Goal: Task Accomplishment & Management: Use online tool/utility

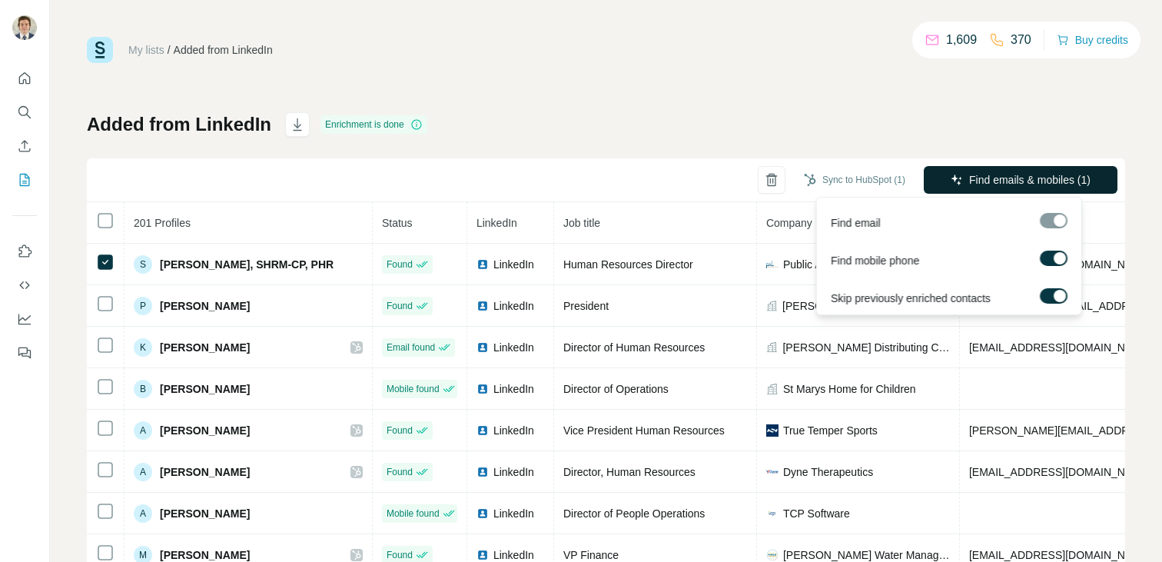
click at [1006, 182] on span "Find emails & mobiles (1)" at bounding box center [1029, 179] width 121 height 15
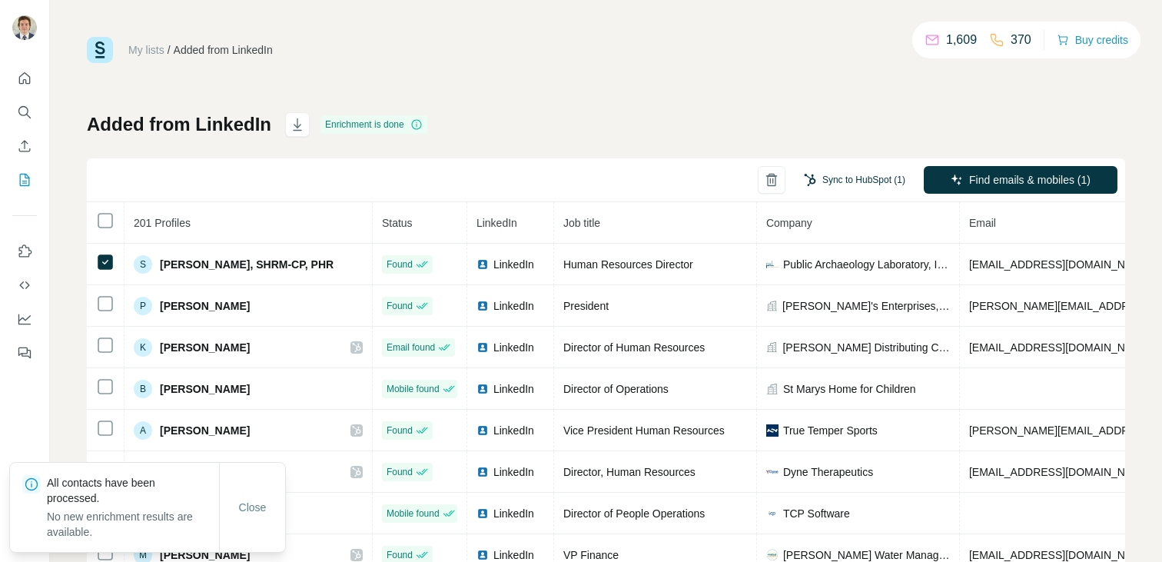
click at [858, 187] on button "Sync to HubSpot (1)" at bounding box center [854, 179] width 123 height 23
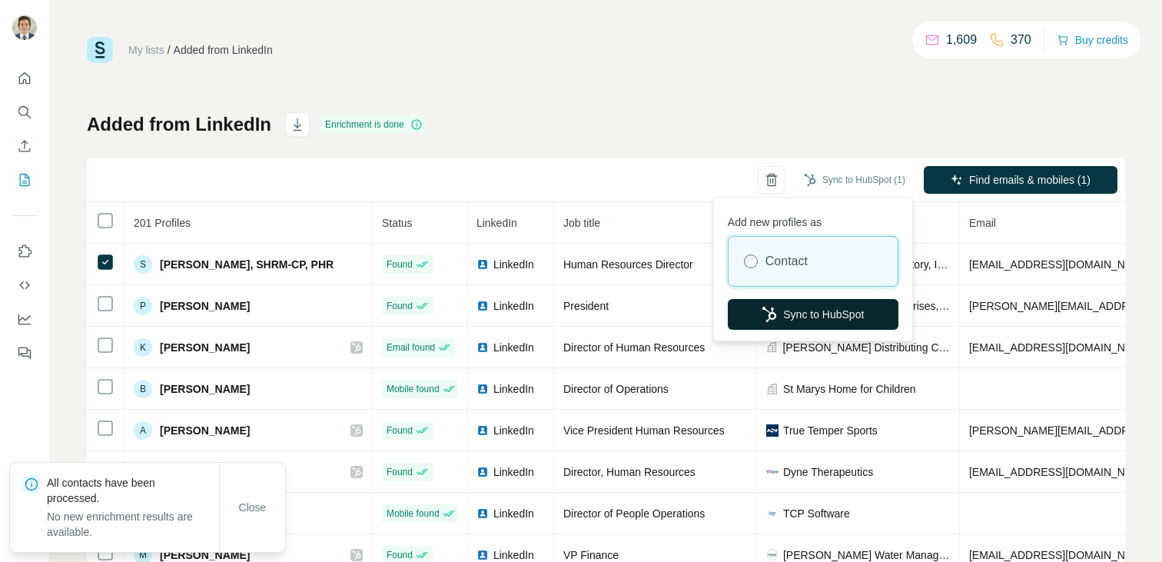
click at [811, 308] on button "Sync to HubSpot" at bounding box center [813, 314] width 171 height 31
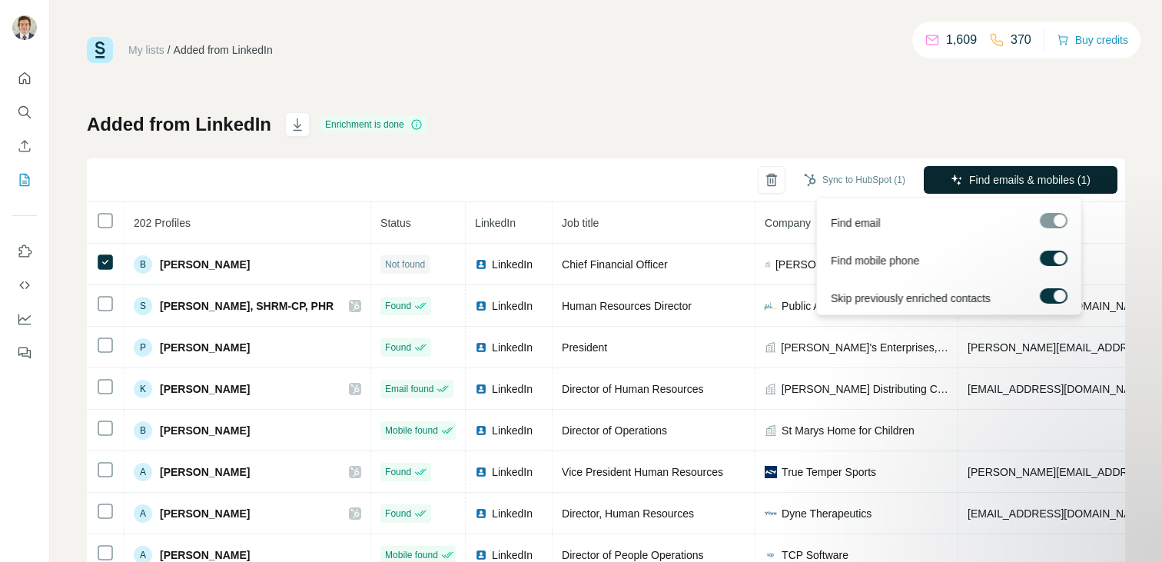
click at [1029, 184] on span "Find emails & mobiles (1)" at bounding box center [1029, 179] width 121 height 15
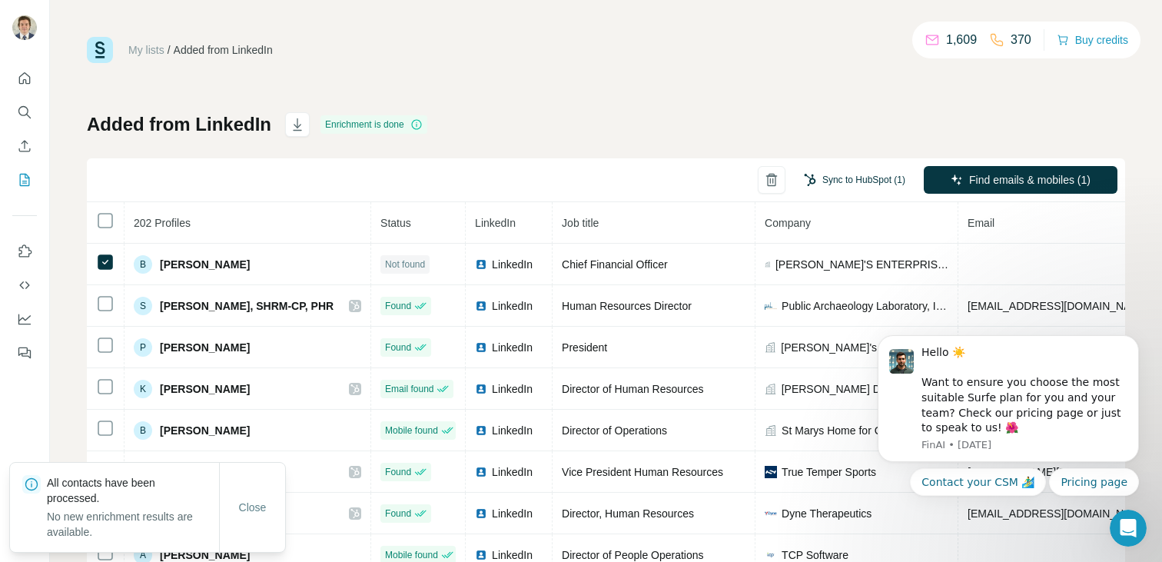
click at [824, 174] on button "Sync to HubSpot (1)" at bounding box center [854, 179] width 123 height 23
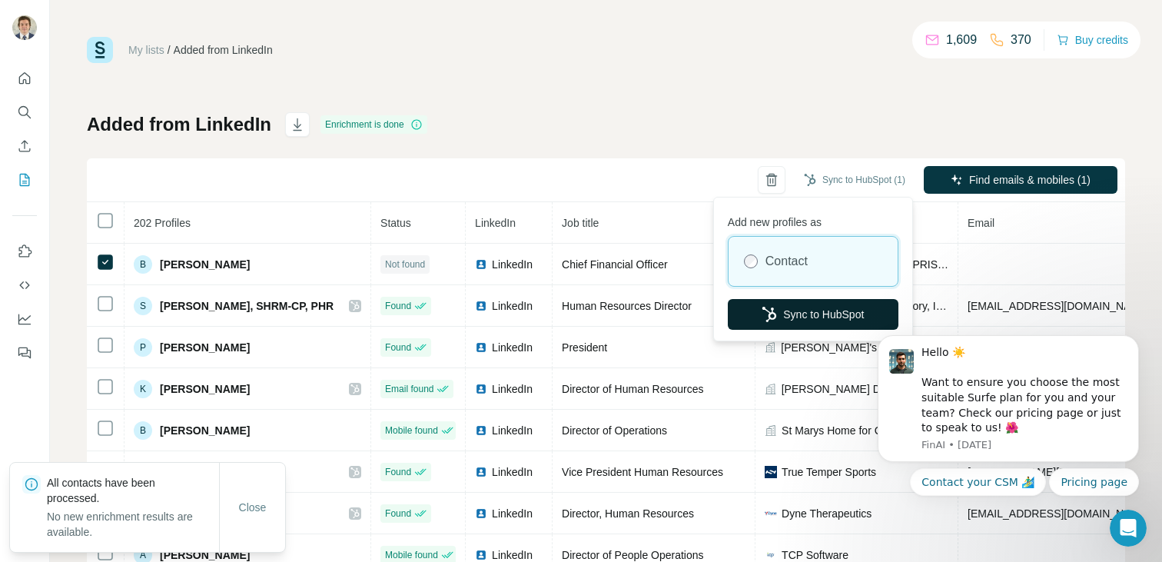
click at [788, 324] on button "Sync to HubSpot" at bounding box center [813, 314] width 171 height 31
